Goal: Transaction & Acquisition: Purchase product/service

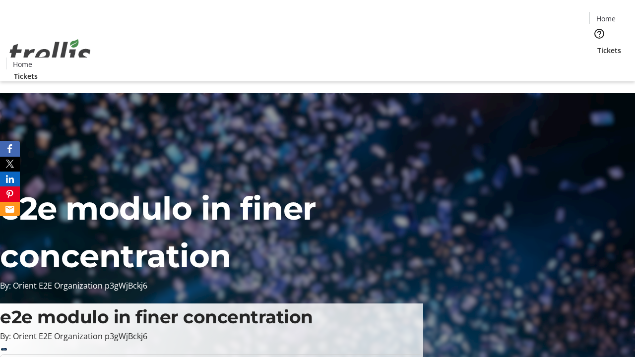
click at [598, 45] on span "Tickets" at bounding box center [610, 50] width 24 height 10
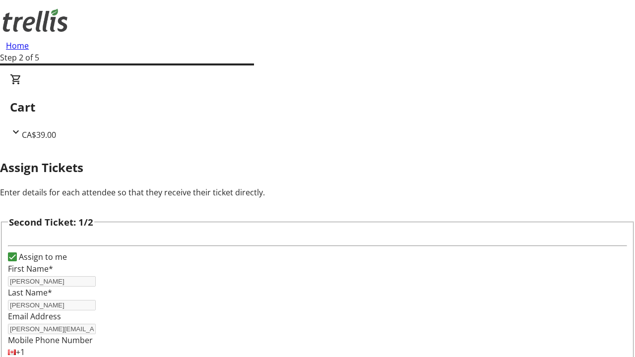
type input "Andreane"
type input "[PERSON_NAME]"
type input "[EMAIL_ADDRESS][DOMAIN_NAME]"
